Goal: Task Accomplishment & Management: Use online tool/utility

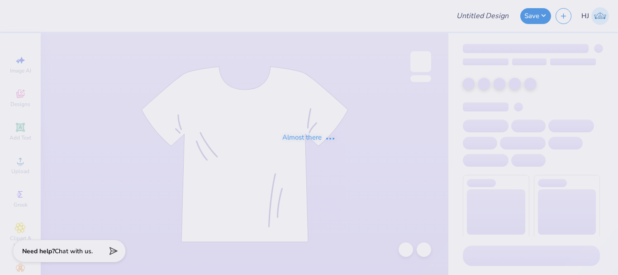
type input "CSA Exec Board Merch 25-26"
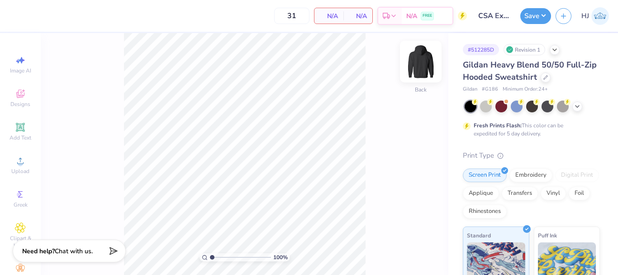
click at [420, 67] on img at bounding box center [421, 61] width 36 height 36
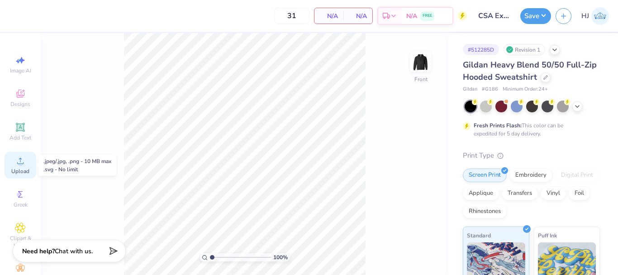
click at [15, 171] on span "Upload" at bounding box center [20, 170] width 18 height 7
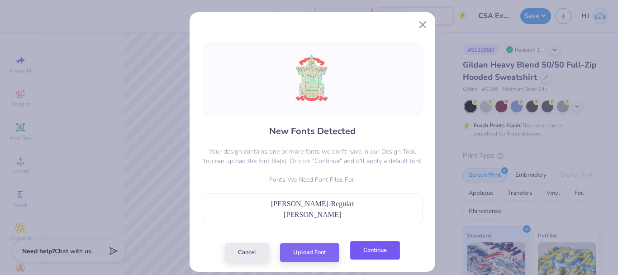
click at [357, 248] on button "Continue" at bounding box center [375, 250] width 50 height 19
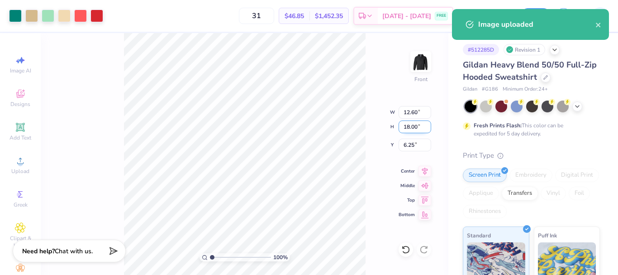
click at [411, 126] on input "18.00" at bounding box center [415, 126] width 33 height 13
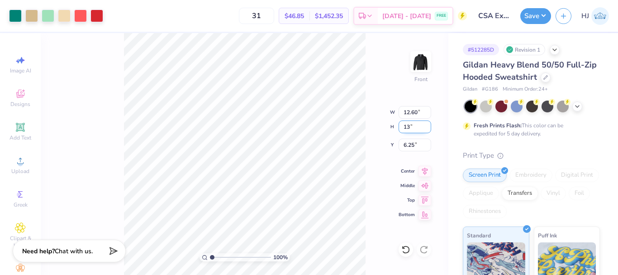
type input "13"
type input "9.10"
type input "13.00"
click at [413, 145] on input "8.75" at bounding box center [415, 144] width 33 height 13
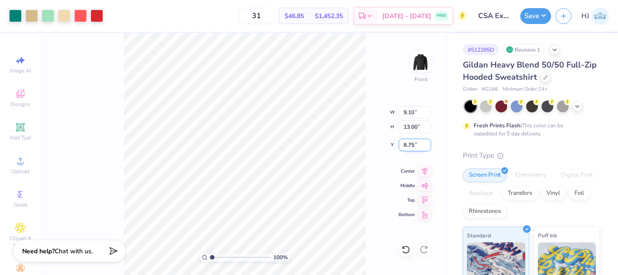
click at [413, 145] on input "8.75" at bounding box center [415, 144] width 33 height 13
type input "6.00"
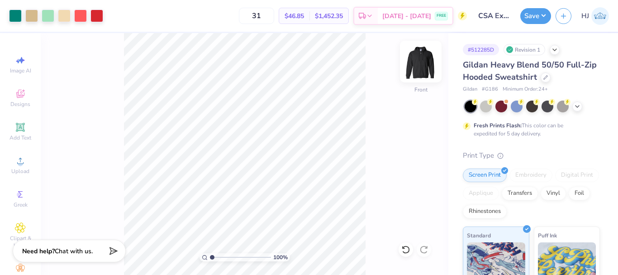
click at [428, 60] on img at bounding box center [421, 61] width 36 height 36
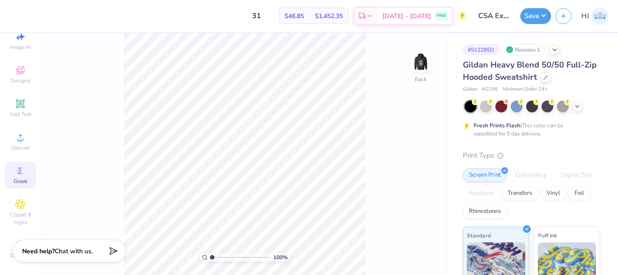
scroll to position [36, 0]
click at [18, 233] on circle at bounding box center [20, 235] width 5 height 5
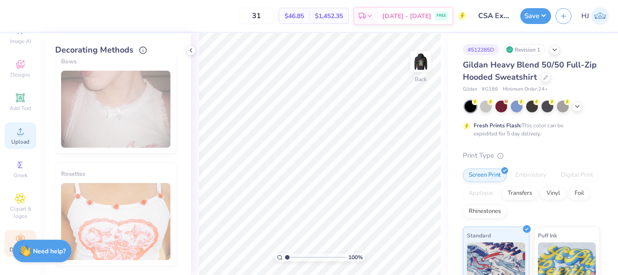
scroll to position [0, 0]
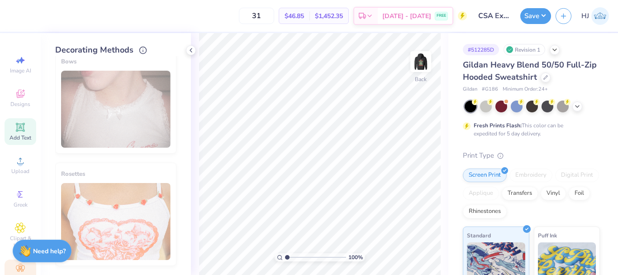
click at [20, 130] on icon at bounding box center [20, 127] width 11 height 11
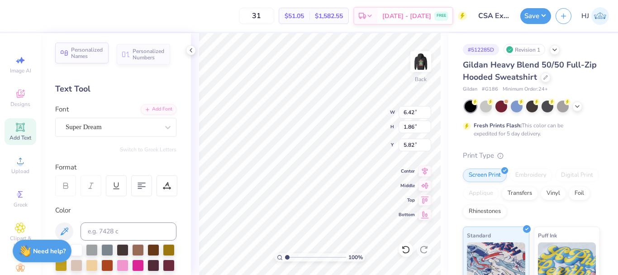
click at [96, 56] on span "Personalized Names" at bounding box center [87, 53] width 32 height 13
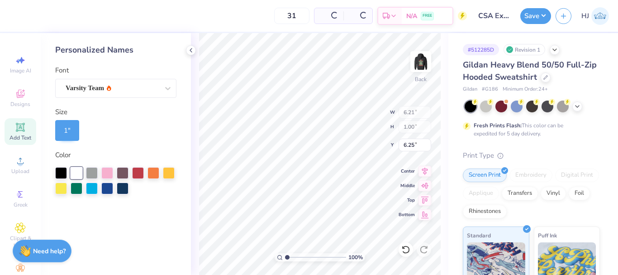
type input "6.21"
type input "1.00"
type input "6.25"
click at [133, 88] on div "Varsity Team" at bounding box center [112, 88] width 95 height 14
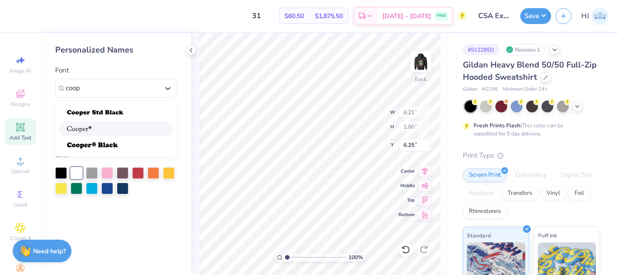
click at [86, 129] on img at bounding box center [79, 129] width 25 height 6
type input "coop"
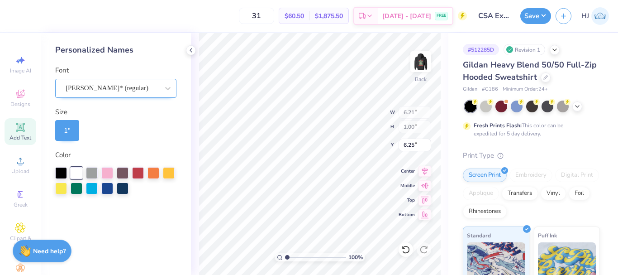
type input "6.74"
type input "3.44"
click at [76, 131] on div "1 "" at bounding box center [67, 130] width 24 height 21
click at [97, 131] on div "1 "" at bounding box center [115, 130] width 121 height 21
click at [72, 131] on div "1 "" at bounding box center [67, 130] width 24 height 21
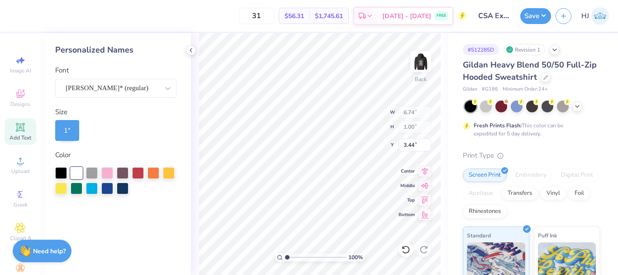
click at [72, 131] on div "1 "" at bounding box center [67, 130] width 24 height 21
click at [116, 127] on div "1 "" at bounding box center [115, 130] width 121 height 21
click at [64, 133] on div "1 "" at bounding box center [67, 130] width 24 height 21
click at [71, 127] on div "1 "" at bounding box center [67, 130] width 24 height 21
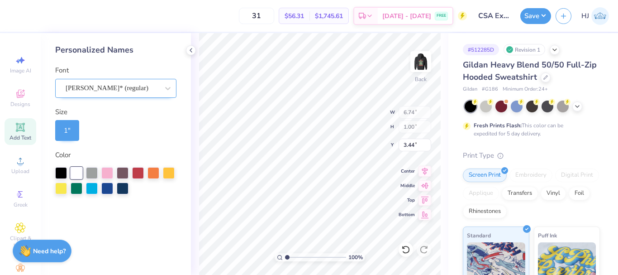
click at [147, 86] on div "[PERSON_NAME]* (regular)" at bounding box center [112, 88] width 95 height 14
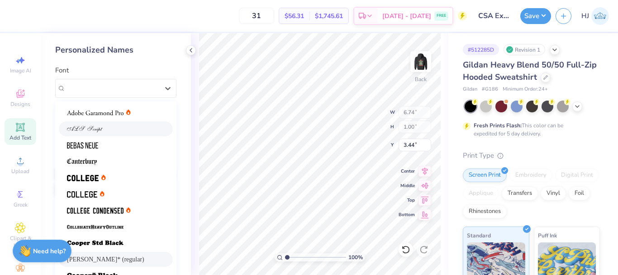
click at [91, 130] on img at bounding box center [85, 129] width 36 height 6
click at [91, 130] on div "1 "" at bounding box center [115, 130] width 121 height 21
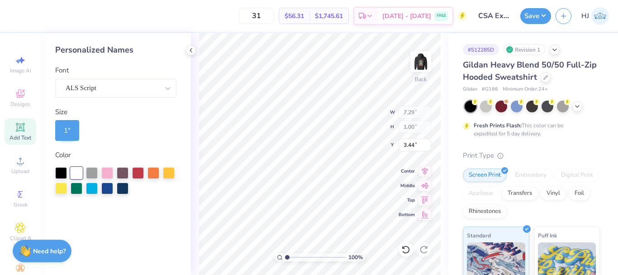
click at [79, 129] on div "1 "" at bounding box center [67, 130] width 24 height 21
click at [74, 129] on div "1 "" at bounding box center [67, 130] width 24 height 21
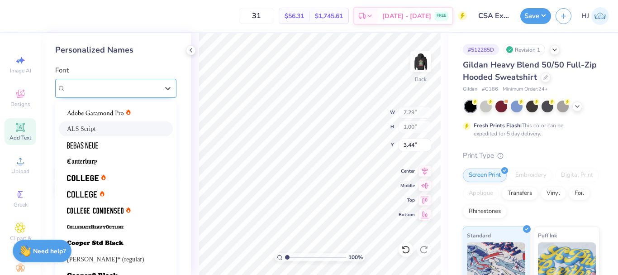
click at [155, 85] on div "ALS Script" at bounding box center [115, 88] width 121 height 19
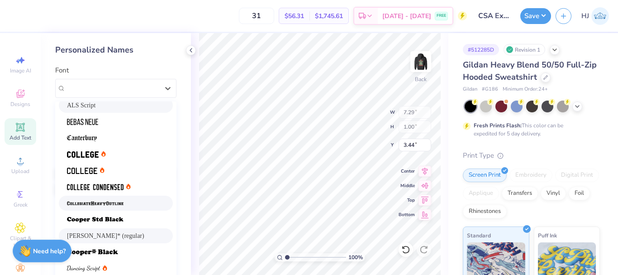
scroll to position [45, 0]
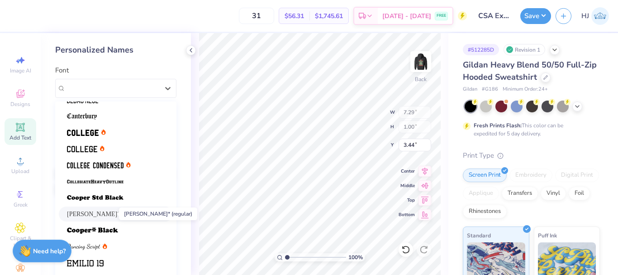
click at [101, 215] on span "[PERSON_NAME]* (regular)" at bounding box center [105, 214] width 77 height 10
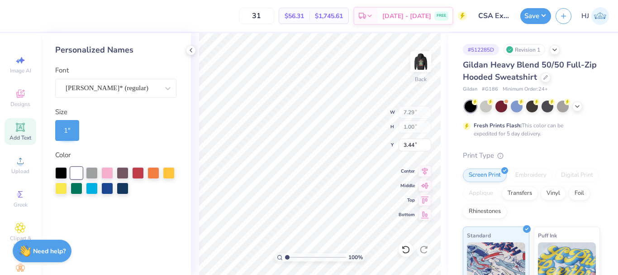
type input "6.74"
type input "3.37"
type input "2.22643191709162"
type input "3.00"
click at [63, 131] on div "1 "" at bounding box center [67, 130] width 24 height 21
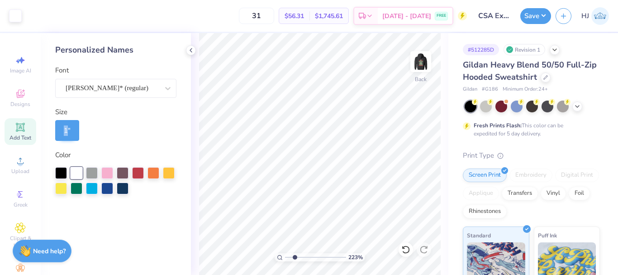
click at [63, 131] on div "1 "" at bounding box center [67, 130] width 24 height 21
click at [100, 132] on div "1 "" at bounding box center [115, 130] width 121 height 21
click at [64, 128] on div "1 "" at bounding box center [67, 130] width 24 height 21
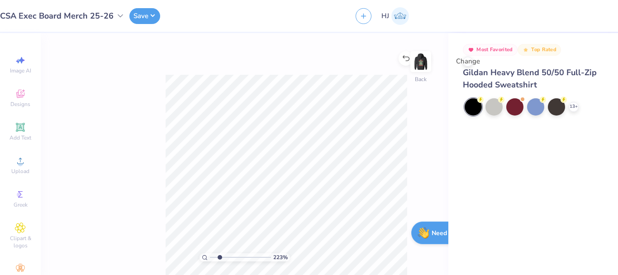
type input "1"
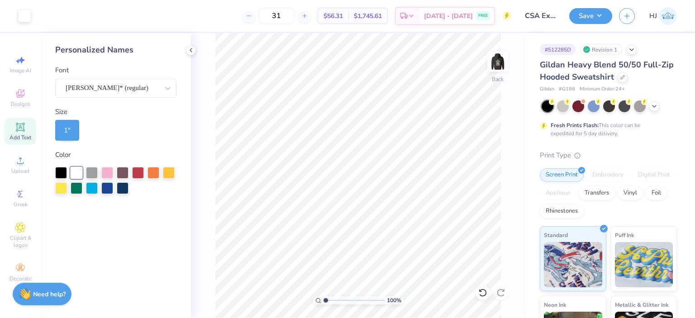
click at [202, 81] on div "100 % Back" at bounding box center [358, 175] width 334 height 285
click at [14, 140] on span "Add Text" at bounding box center [21, 137] width 22 height 7
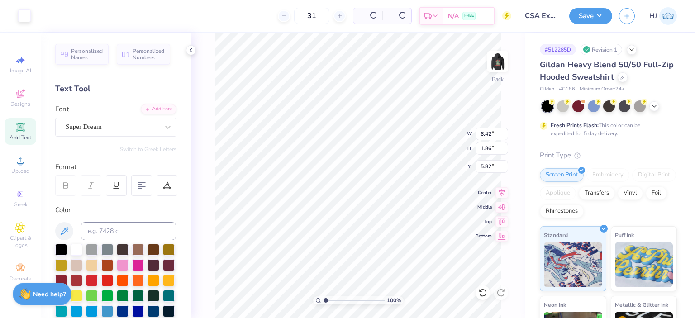
click at [19, 134] on span "Add Text" at bounding box center [21, 137] width 22 height 7
click at [88, 55] on span "Personalized Names" at bounding box center [87, 53] width 32 height 13
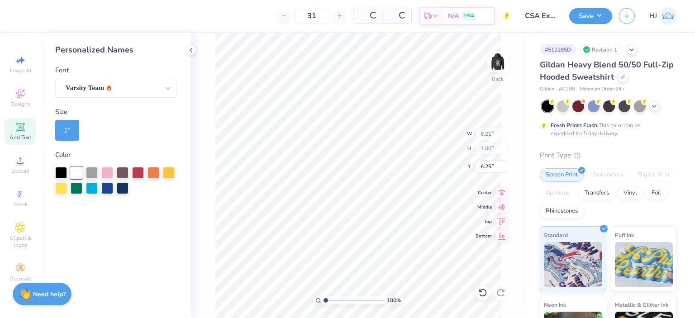
type input "6.21"
type input "1.00"
type input "6.25"
click at [62, 127] on div "1 "" at bounding box center [67, 130] width 24 height 21
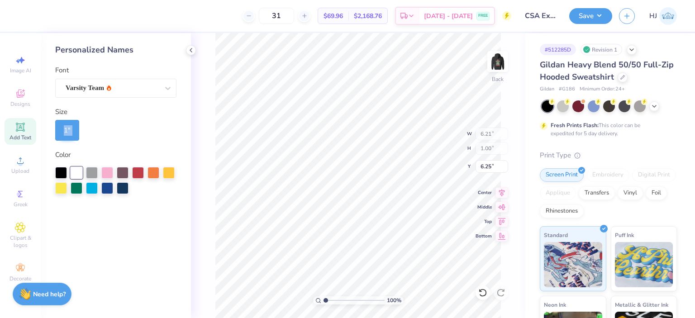
click at [62, 127] on div "1 "" at bounding box center [67, 130] width 24 height 21
click at [71, 131] on div "1 "" at bounding box center [67, 130] width 24 height 21
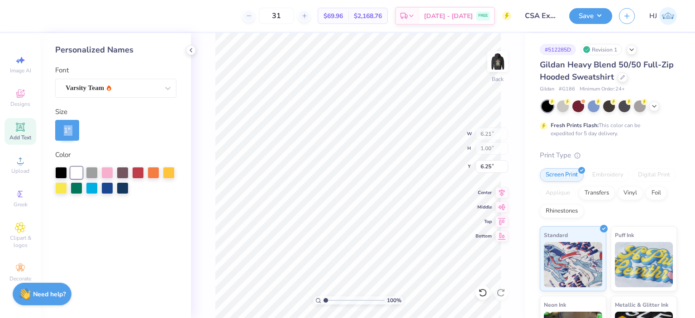
click at [71, 131] on div "1 "" at bounding box center [67, 130] width 24 height 21
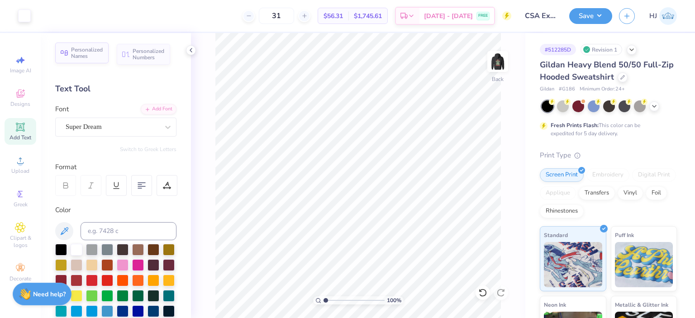
click at [87, 56] on span "Personalized Names" at bounding box center [87, 53] width 32 height 13
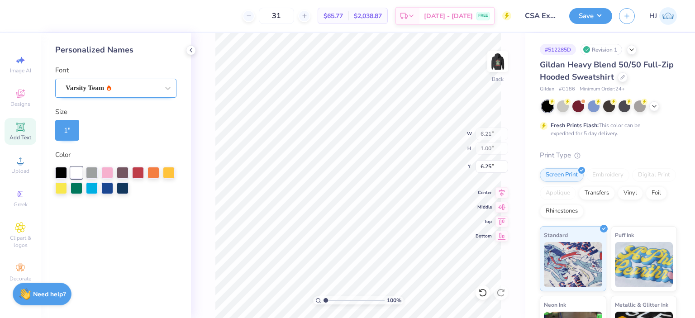
click at [127, 88] on div "Varsity Team" at bounding box center [112, 88] width 95 height 14
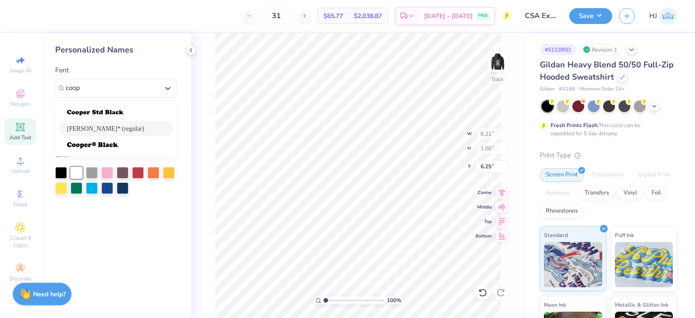
click at [118, 128] on div "[PERSON_NAME]* (regular)" at bounding box center [116, 129] width 98 height 10
type input "coop"
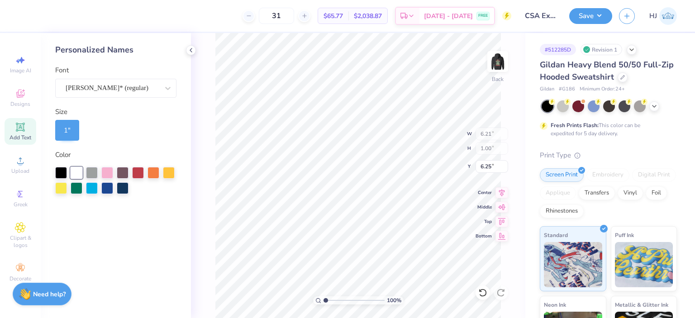
type input "6.74"
type input "3.00"
drag, startPoint x: 105, startPoint y: 133, endPoint x: 59, endPoint y: 132, distance: 46.2
click at [103, 133] on div "1 "" at bounding box center [115, 130] width 121 height 21
click at [59, 132] on div "1 "" at bounding box center [67, 130] width 24 height 21
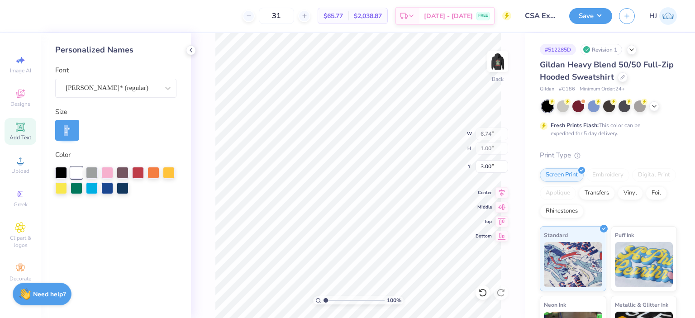
click at [60, 132] on div "1 "" at bounding box center [67, 130] width 24 height 21
click at [60, 133] on div "1 "" at bounding box center [67, 130] width 24 height 21
click at [72, 131] on div "1 "" at bounding box center [67, 130] width 24 height 21
click at [70, 129] on div "1 "" at bounding box center [67, 130] width 24 height 21
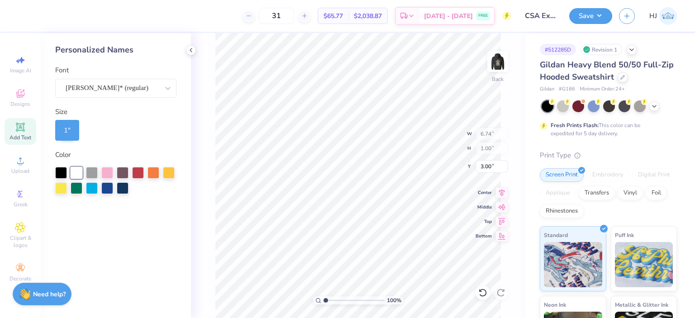
click at [71, 130] on div "1 "" at bounding box center [67, 130] width 24 height 21
type input "3.00"
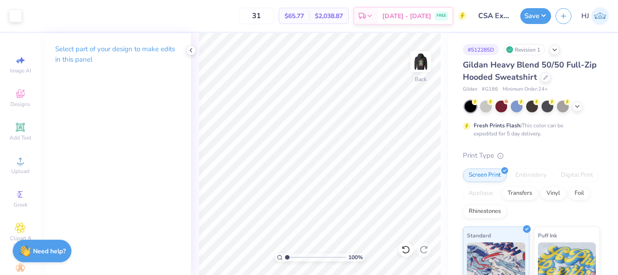
click at [158, 103] on div "Select part of your design to make edits in this panel" at bounding box center [116, 154] width 150 height 242
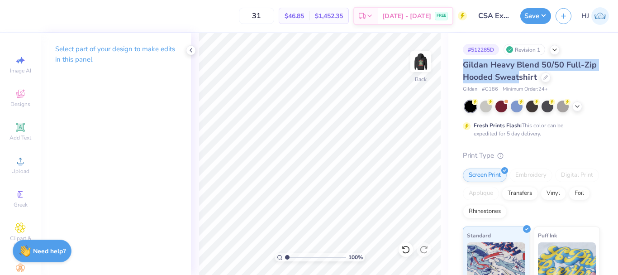
drag, startPoint x: 461, startPoint y: 65, endPoint x: 537, endPoint y: 77, distance: 76.6
click at [537, 77] on div "# 512285D Revision 1 Gildan Heavy Blend 50/50 Full-Zip Hooded Sweatshirt Gildan…" at bounding box center [533, 232] width 170 height 398
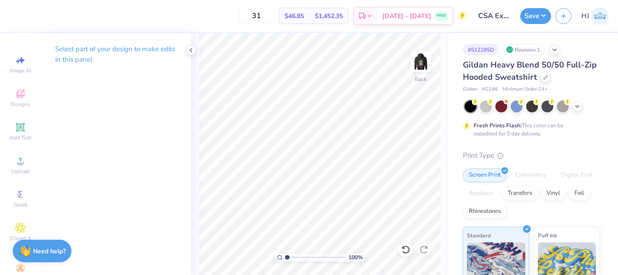
click at [550, 78] on span "Gildan Heavy Blend 50/50 Full-Zip Hooded Sweatshirt" at bounding box center [530, 70] width 134 height 23
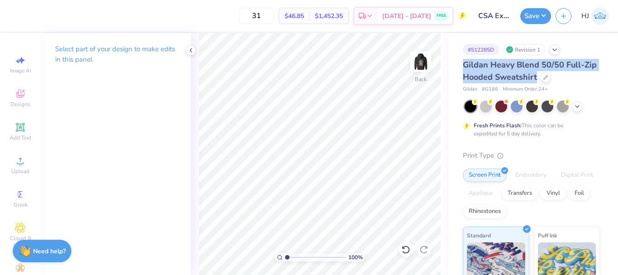
drag, startPoint x: 551, startPoint y: 78, endPoint x: 456, endPoint y: 64, distance: 96.5
click at [456, 64] on div "# 512285D Revision 1 Gildan Heavy Blend 50/50 Full-Zip Hooded Sweatshirt Gildan…" at bounding box center [533, 232] width 170 height 398
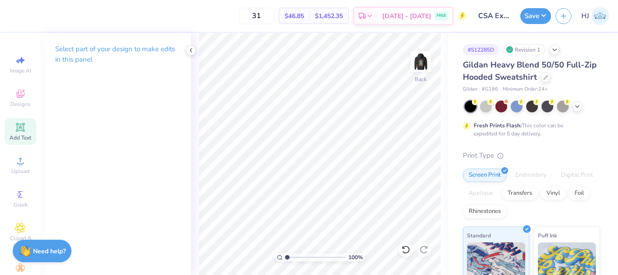
click at [17, 129] on icon at bounding box center [20, 127] width 7 height 7
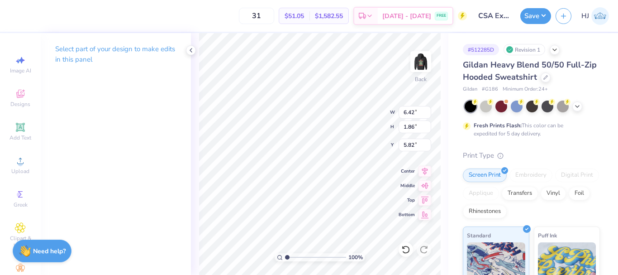
scroll to position [8, 1]
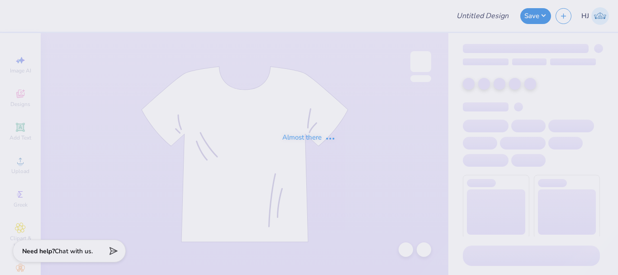
type input "CSA Exec Board Merch 25-26"
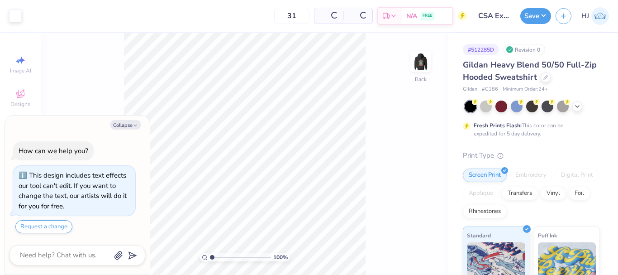
type textarea "x"
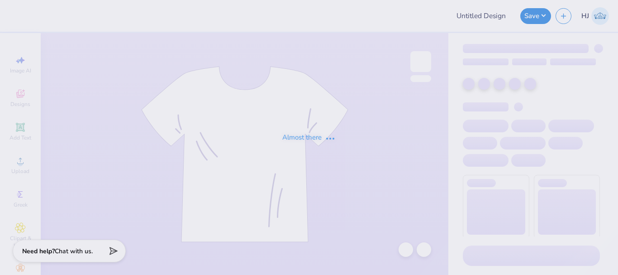
type input "CSA Exec Board Merch 25-26"
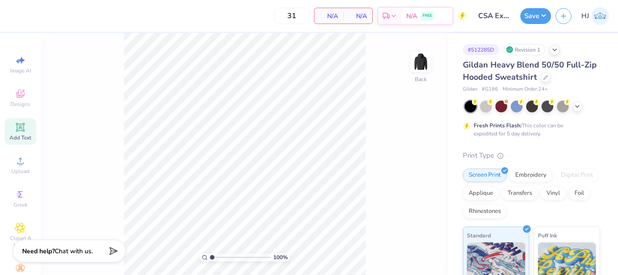
click at [16, 131] on icon at bounding box center [20, 127] width 9 height 9
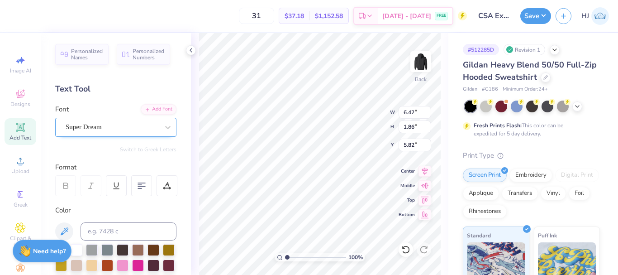
click at [138, 125] on div "Super Dream" at bounding box center [112, 127] width 95 height 14
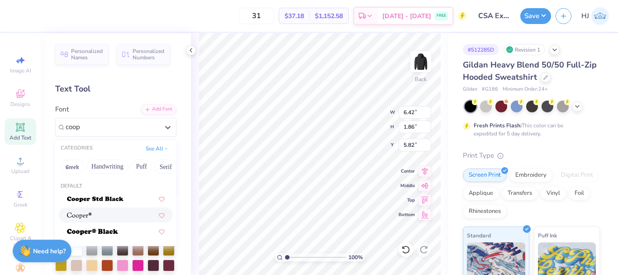
click at [92, 214] on div at bounding box center [116, 215] width 98 height 10
type input "coop"
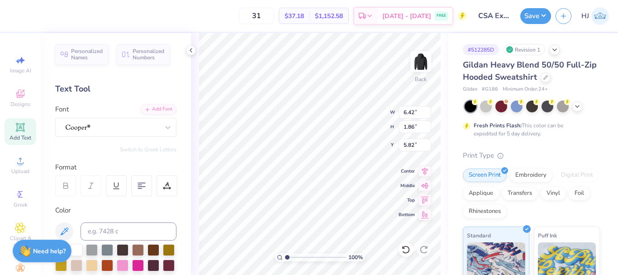
type input "7.21"
type input "1.95"
type input "5.77"
